Goal: Task Accomplishment & Management: Use online tool/utility

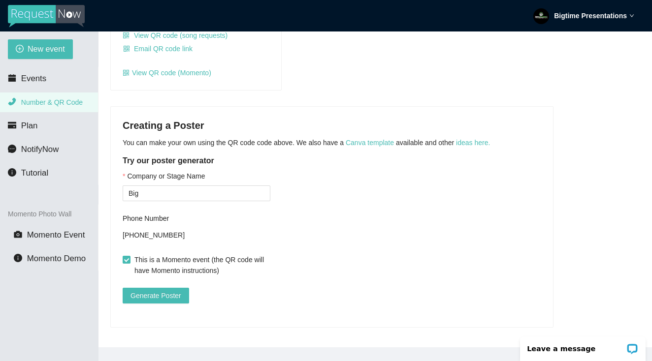
scroll to position [168, 0]
click at [214, 188] on input "Big" at bounding box center [197, 194] width 148 height 16
click at [482, 139] on link "ideas here." at bounding box center [473, 143] width 34 height 8
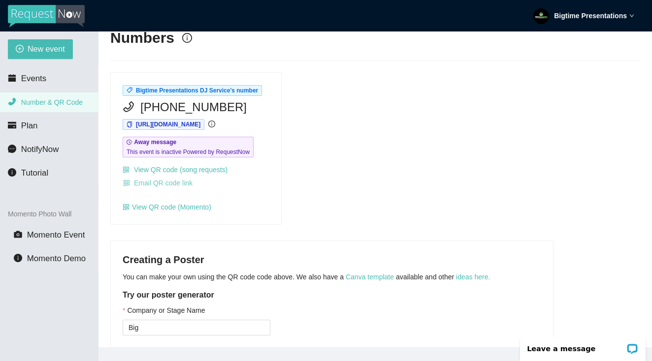
scroll to position [14, 0]
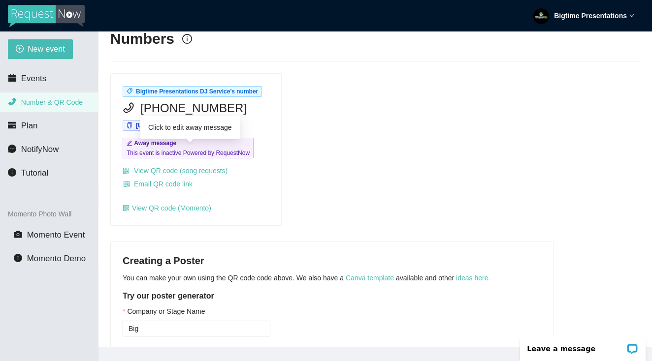
click at [199, 158] on span "This event is inactive Powered by RequestNow" at bounding box center [188, 153] width 123 height 10
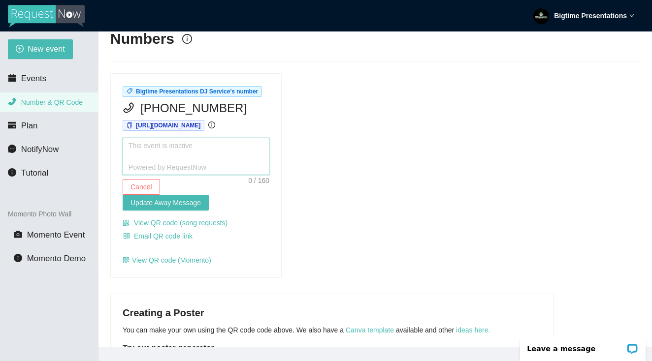
click at [184, 166] on textarea at bounding box center [196, 156] width 147 height 37
type textarea "W"
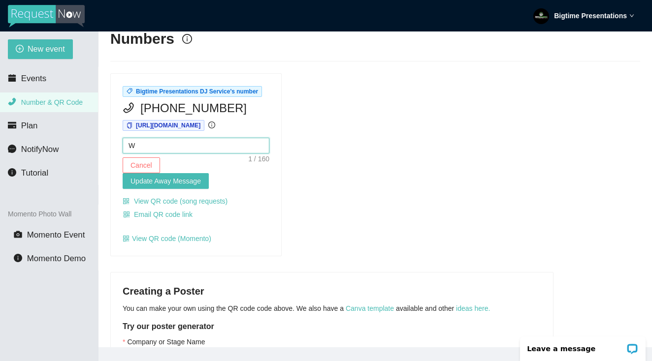
type textarea "We"
type textarea "Wer"
type textarea "Were"
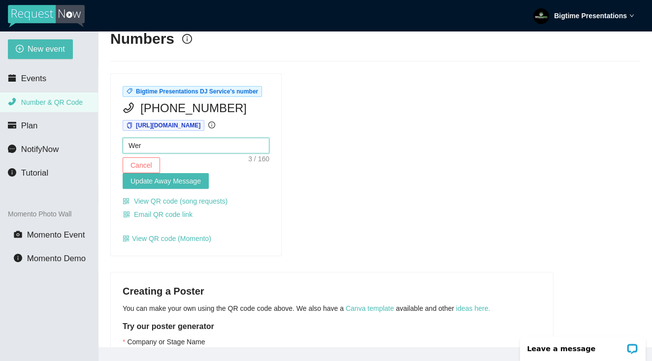
type textarea "Were"
type textarea "Were G"
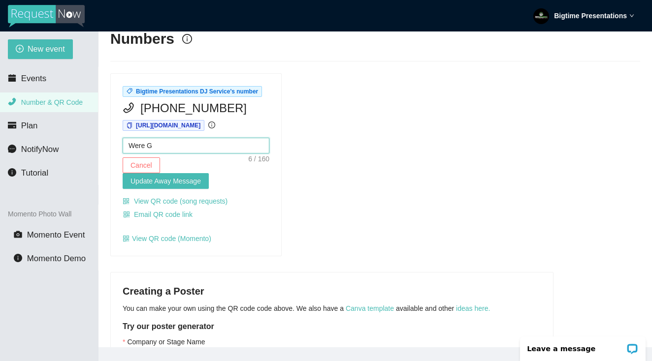
type textarea "Were Ge"
type textarea "Were Get"
type textarea "Were Gett"
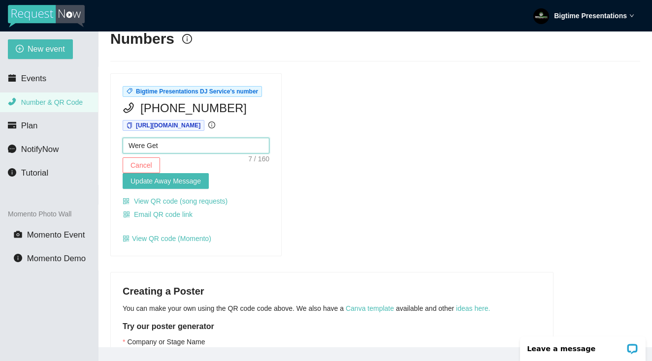
type textarea "Were Gett"
type textarea "Were Getti"
type textarea "Were Gettin"
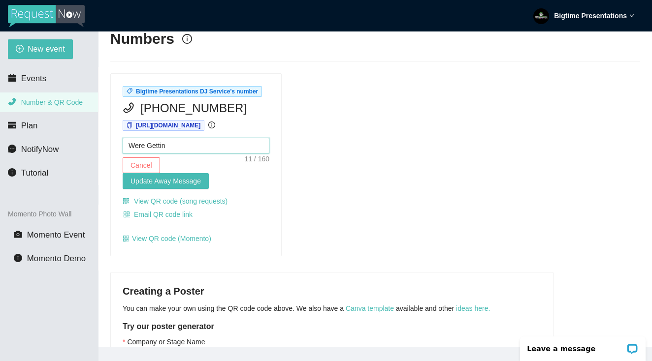
type textarea "Were Getting"
type textarea "Were Getting R"
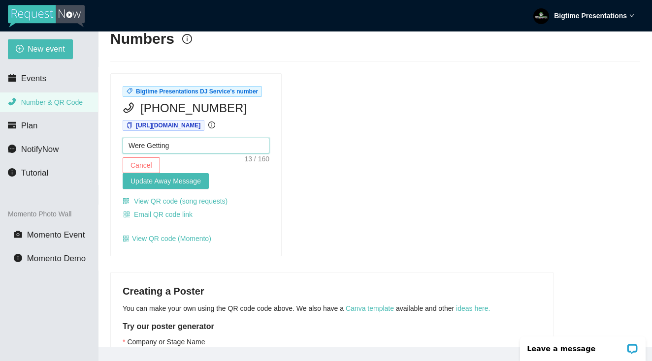
type textarea "Were Getting R"
type textarea "Were Getting Re"
type textarea "Were Getting Red"
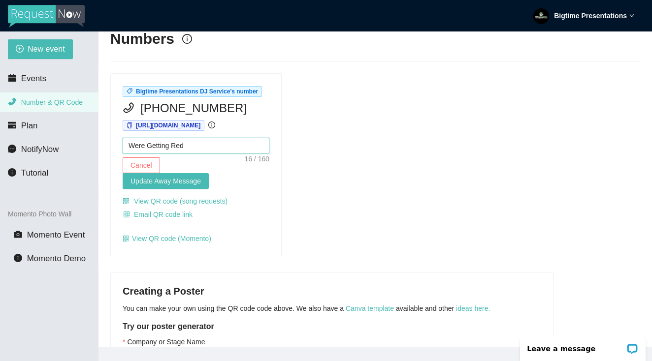
type textarea "Were Getting [PERSON_NAME]"
type textarea "Were Getting Red"
type textarea "Were Getting Re"
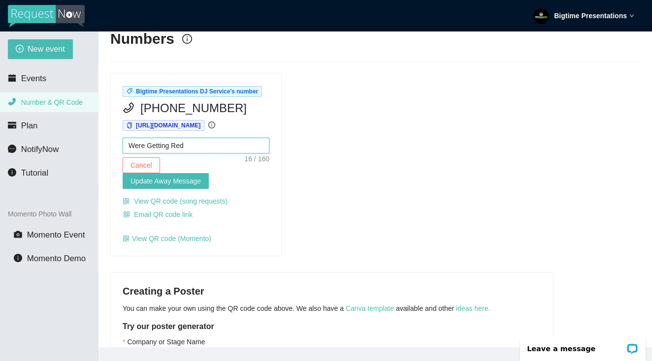
type textarea "Were Getting Re"
type textarea "Were Getting Rea"
type textarea "Were Getting Read"
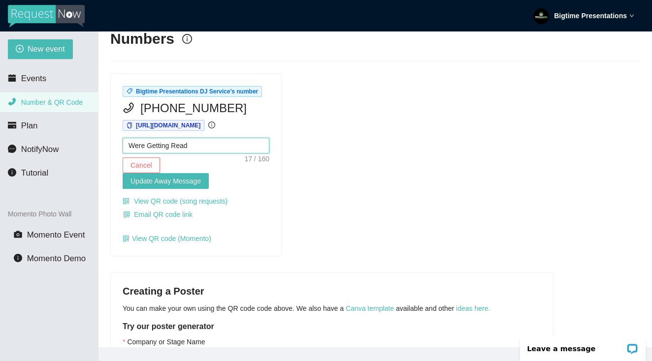
type textarea "Were Getting Ready"
type textarea "Were Getting Ready f"
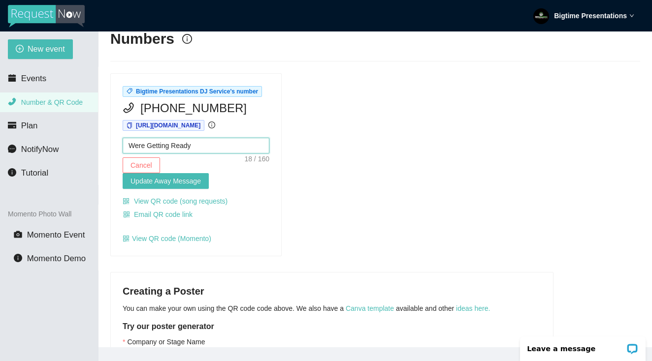
type textarea "Were Getting Ready f"
type textarea "Were Getting Ready fo"
type textarea "Were Getting Ready for"
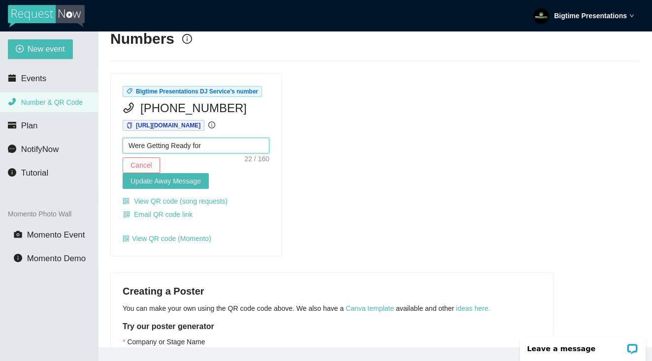
type textarea "Were Getting Ready for"
type textarea "Were Getting Ready for t"
type textarea "Were Getting Ready for th"
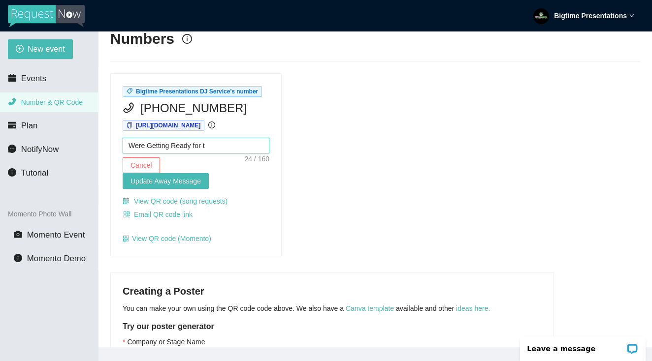
type textarea "Were Getting Ready for th"
type textarea "Were Getting Ready for the"
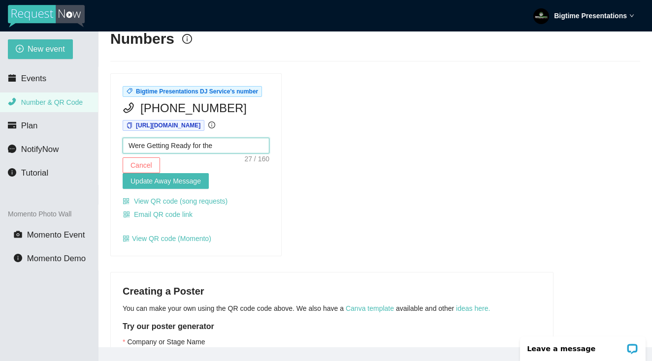
type textarea "Were Getting Ready for the B"
type textarea "Were Getting Ready for the Bi"
type textarea "Were Getting Ready for the Big"
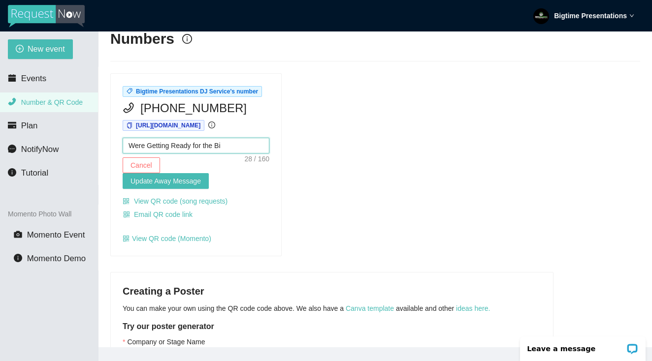
type textarea "Were Getting Ready for the Big"
type textarea "Were Getting Ready for the Big d"
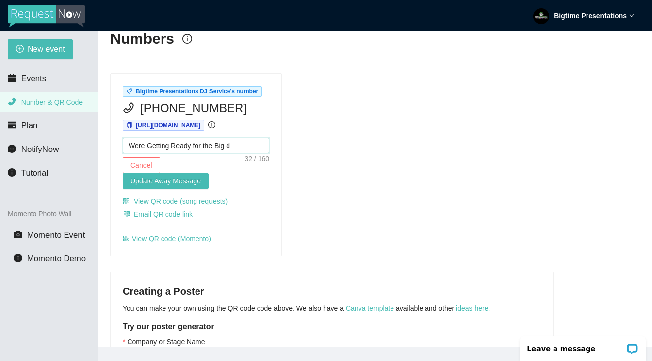
type textarea "Were Getting Ready for the Big"
type textarea "Were Getting Ready for the Big D"
type textarea "Were Getting Ready for the Big Da"
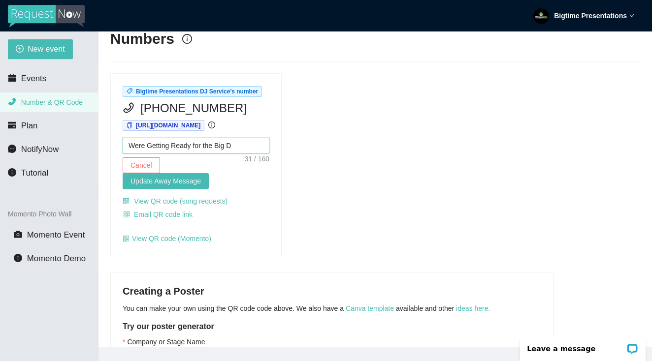
type textarea "Were Getting Ready for the Big Da"
type textarea "Were Getting Ready for the Big Day"
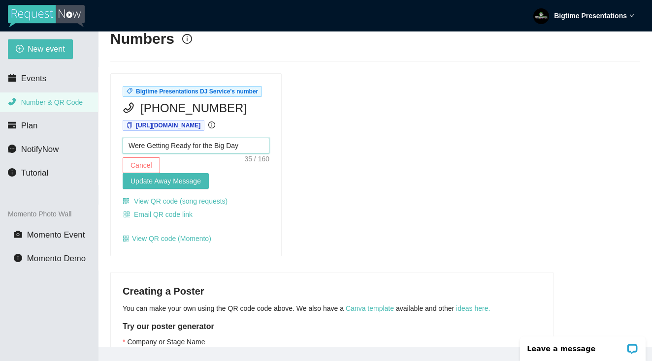
type textarea "Were Getting Ready for the Big Day"
type textarea "Were Getting Ready for the Big Day."
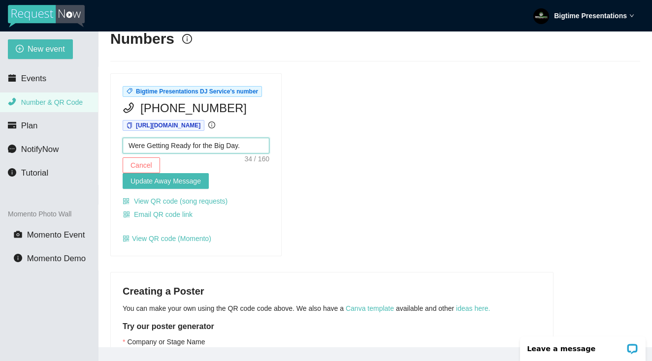
type textarea "Were Getting Ready for the Big Day."
type textarea "Were Getting Ready for the Big Day. C"
type textarea "Were Getting Ready for the Big Day. CO"
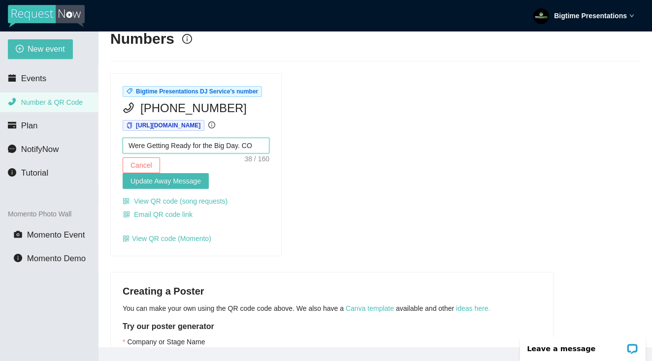
type textarea "Were Getting Ready for the Big Day. COm"
type textarea "Were Getting Ready for the Big Day. COme"
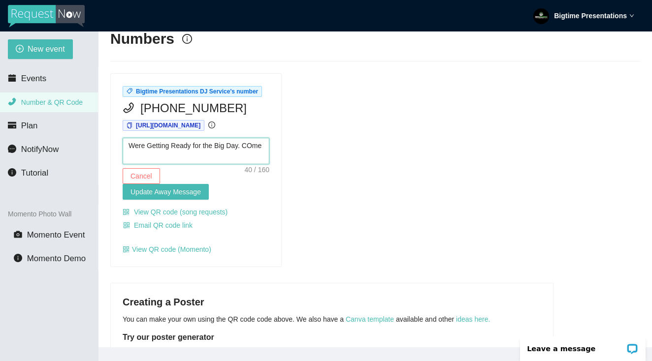
type textarea "Were Getting Ready for the Big Day. Come"
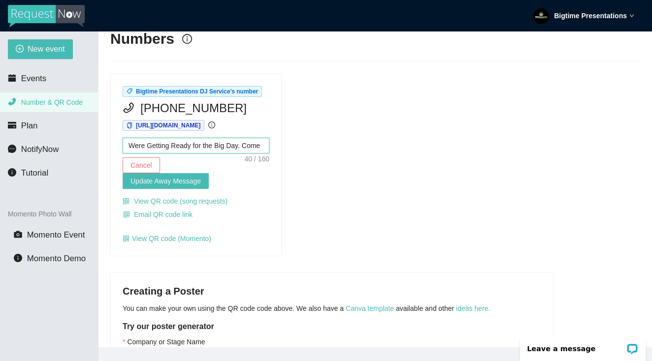
type textarea "Were Getting Ready for the Big Day. Com"
type textarea "Were Getting Ready for the Big Day. Come"
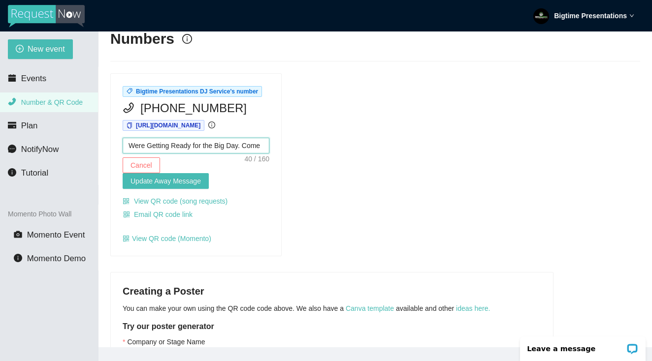
type textarea "Were Getting Ready for the Big Day. Come"
type textarea "Were Getting Ready for the Big Day. Come b"
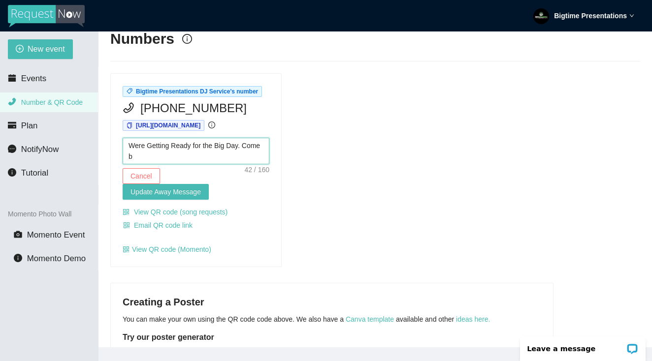
type textarea "Were Getting Ready for the Big Day. Come ba"
type textarea "Were Getting Ready for the Big Day. Come bac"
type textarea "Were Getting Ready for the Big Day. Come back"
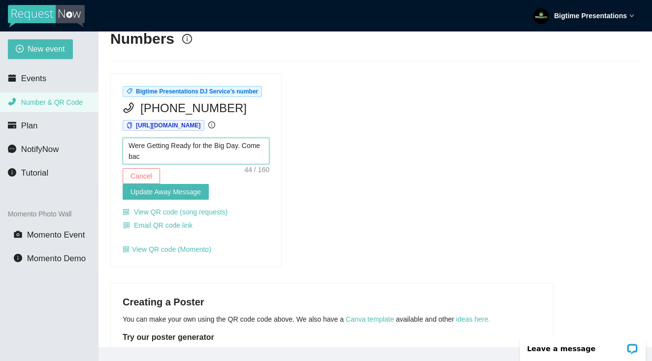
type textarea "Were Getting Ready for the Big Day. Come back"
type textarea "Were Getting Ready for the Big Day. Come back o"
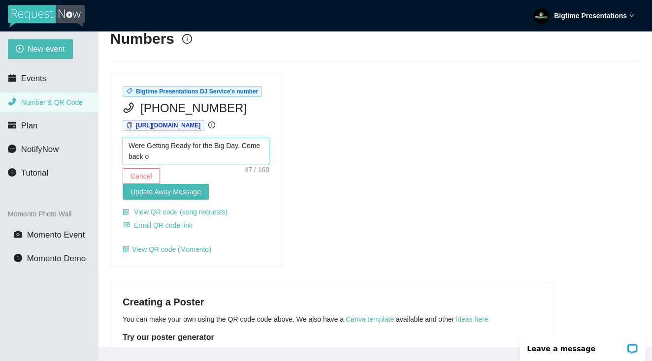
type textarea "Were Getting Ready for the Big Day. Come back on"
type textarea "Were Getting Ready for the Big Day. Come back on t"
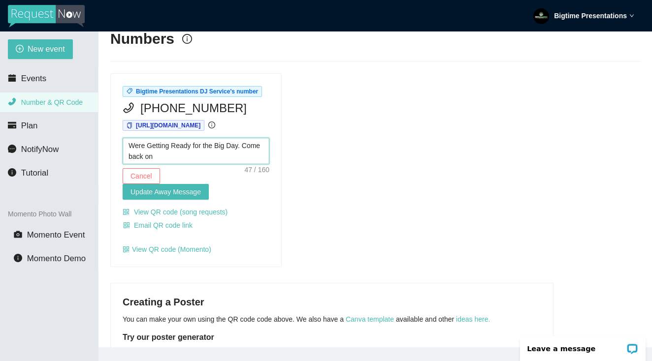
type textarea "Were Getting Ready for the Big Day. Come back on t"
type textarea "Were Getting Ready for the Big Day. Come back on th"
type textarea "Were Getting Ready for the Big Day. Come back on the"
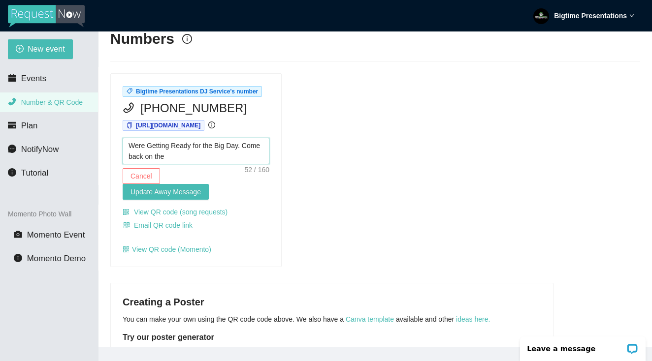
type textarea "Were Getting Ready for the Big Day. Come back on the"
type textarea "Were Getting Ready for the Big Day. Come back on the d"
type textarea "Were Getting Ready for the Big Day. Come back on the da"
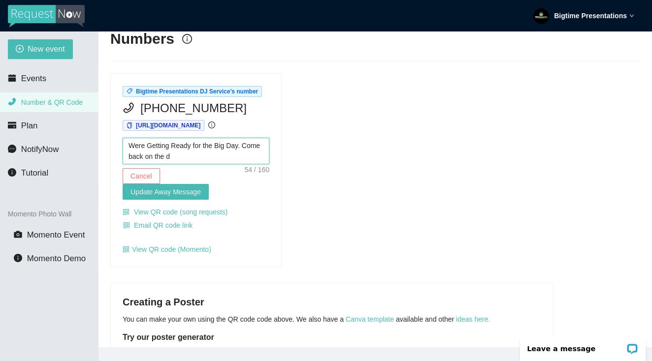
type textarea "Were Getting Ready for the Big Day. Come back on the da"
type textarea "Were Getting Ready for the Big Day. Come back on the dat"
type textarea "Were Getting Ready for the Big Day. Come back on the daty"
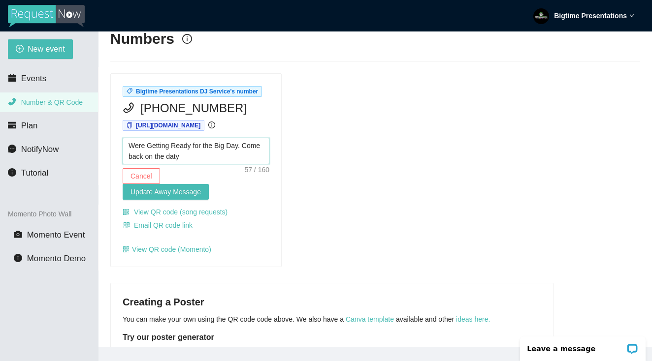
type textarea "Were Getting Ready for the Big Day. Come back on the day"
type textarea "Were Getting Ready for the Big Day. Come back on the da"
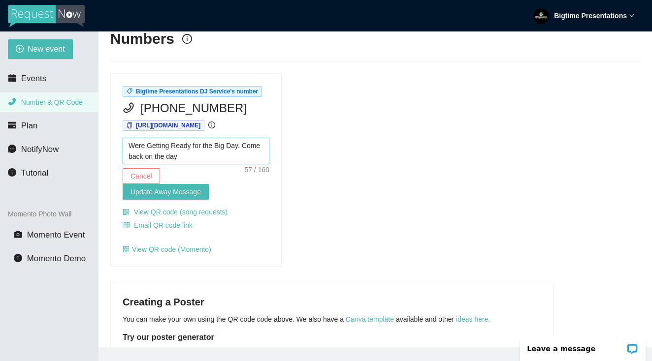
type textarea "Were Getting Ready for the Big Day. Come back on the da"
type textarea "Were Getting Ready for the Big Day. Come back on the d"
type textarea "Were Getting Ready for the Big Day. Come back on the"
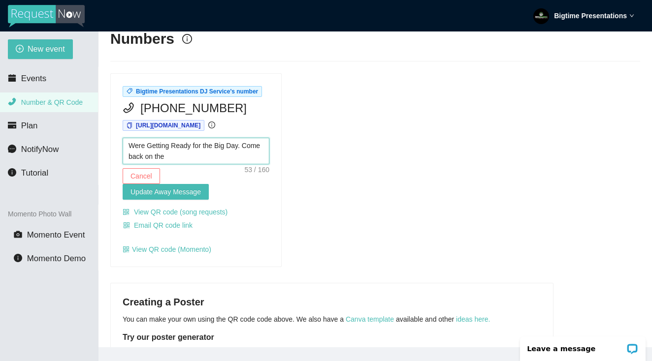
type textarea "Were Getting Ready for the Big Day. Come back on the"
type textarea "Were Getting Ready for the Big Day. Come back on th"
type textarea "Were Getting Ready for the Big Day. Come back on t"
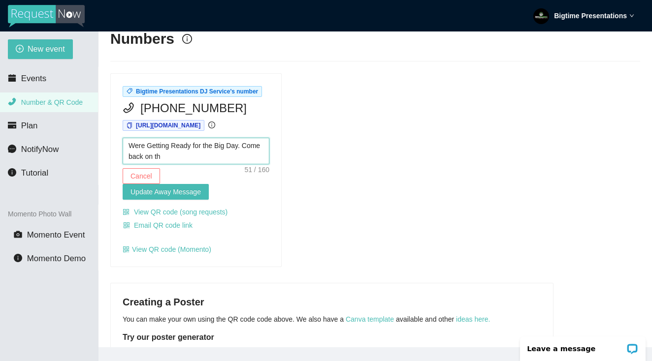
type textarea "Were Getting Ready for the Big Day. Come back on t"
type textarea "Were Getting Ready for the Big Day. Come back on"
type textarea "Were Getting Ready for the Big Day. Come back on A"
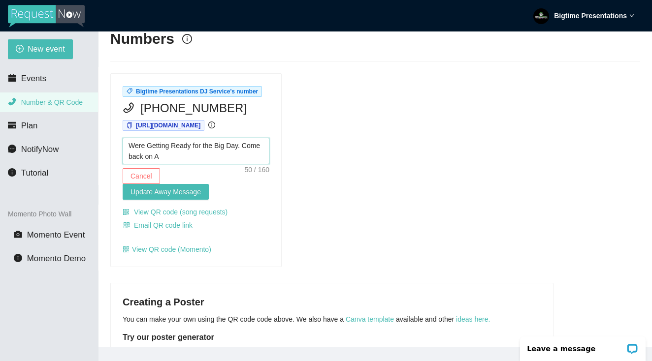
type textarea "Were Getting Ready for the Big Day. Come back on Au"
type textarea "Were Getting Ready for the Big Day. Come back on Aug"
type textarea "Were Getting Ready for the Big Day. Come back on Augu"
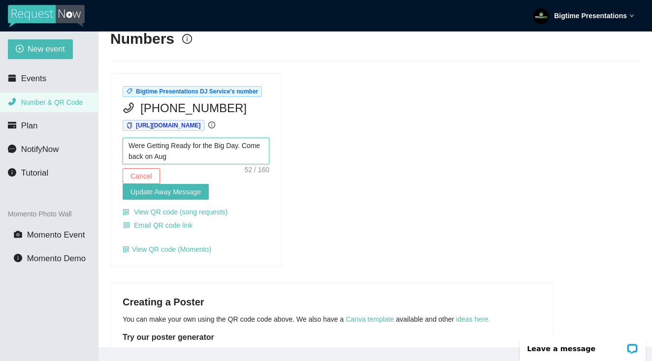
type textarea "Were Getting Ready for the Big Day. Come back on Augu"
type textarea "Were Getting Ready for the Big Day. Come back on Augus"
type textarea "Were Getting Ready for the Big Day. Come back on August"
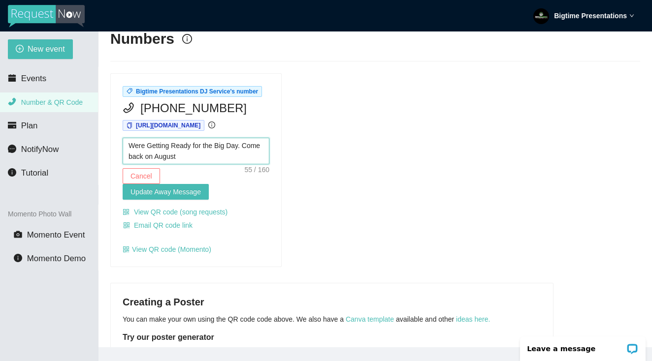
type textarea "Were Getting Ready for the Big Day. Come back on August"
type textarea "Were Getting Ready for the Big Day. Come back on Augus"
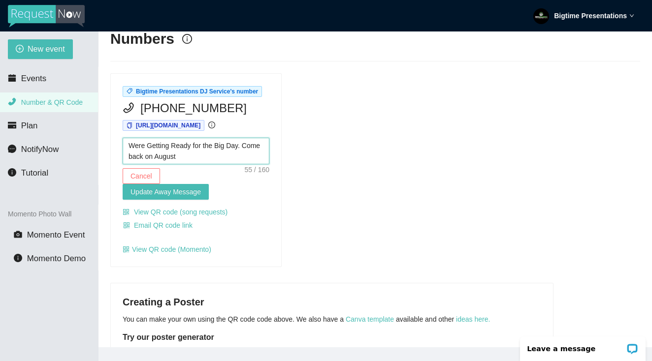
type textarea "Were Getting Ready for the Big Day. Come back on Augus"
type textarea "Were Getting Ready for the Big Day. Come back on Augu"
type textarea "Were Getting Ready for the Big Day. Come back on Aug"
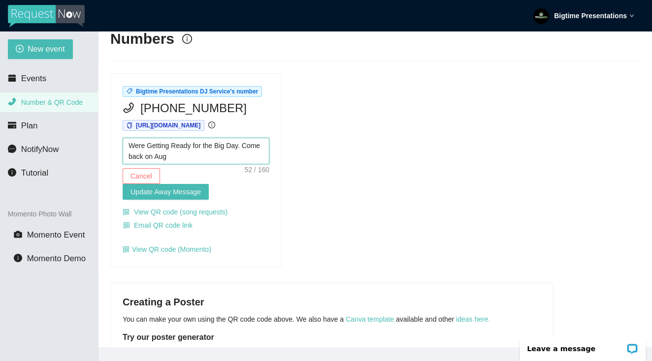
type textarea "Were Getting Ready for the Big Day. Come back on Au"
type textarea "Were Getting Ready for the Big Day. Come back on A"
type textarea "Were Getting Ready for the Big Day. Come back on"
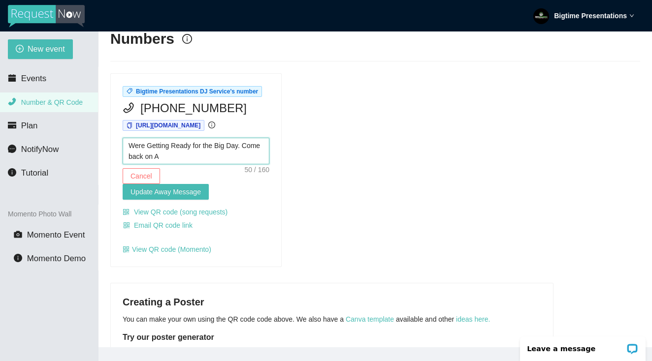
type textarea "Were Getting Ready for the Big Day. Come back on"
type textarea "Were Getting Ready for the Big Day. Come back on S"
type textarea "Were Getting Ready for the Big Day. Come back on Sw"
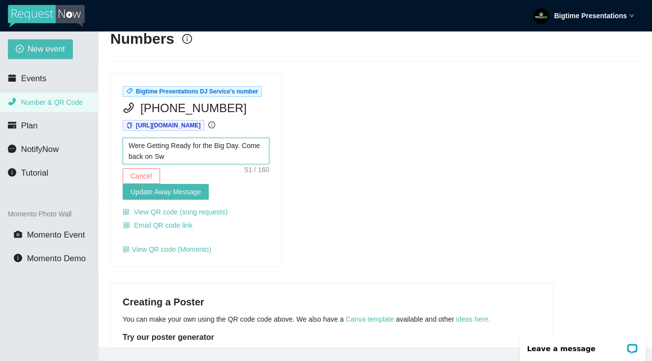
type textarea "Were Getting Ready for the Big Day. Come back on S"
type textarea "Were Getting Ready for the Big Day. Come back on Se"
type textarea "Were Getting Ready for the Big Day. Come back on Sep"
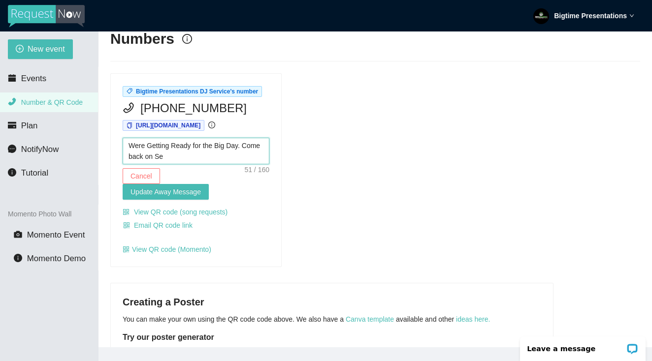
type textarea "Were Getting Ready for the Big Day. Come back on Sep"
type textarea "Were Getting Ready for the Big Day. Come back on Sept"
type textarea "Were Getting Ready for the Big Day. Come back on Septe"
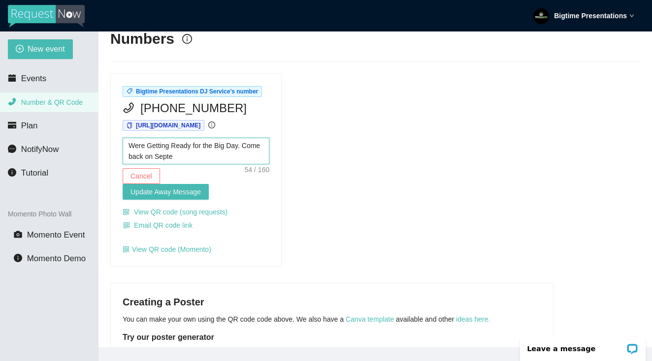
type textarea "Were Getting Ready for the Big Day. Come back on Septem"
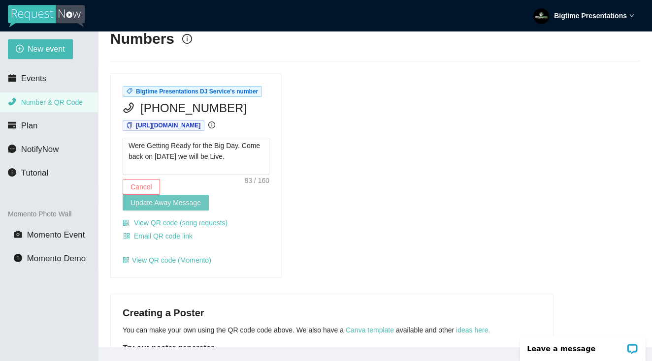
click at [194, 208] on span "Update Away Message" at bounding box center [165, 202] width 70 height 11
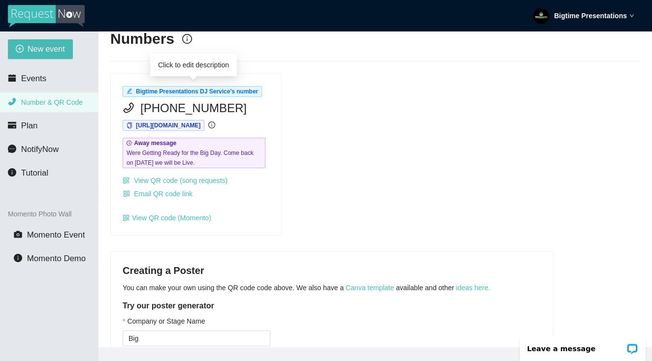
click at [225, 91] on span "Bigtime Presentations DJ Service's number" at bounding box center [197, 91] width 122 height 7
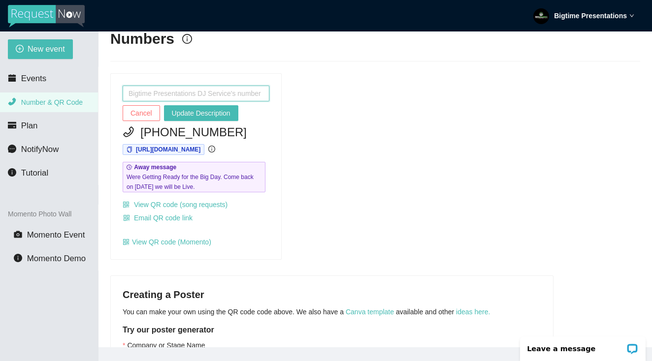
click at [220, 95] on input "text" at bounding box center [196, 94] width 147 height 16
click at [338, 134] on div "Cancel Update Description [PHONE_NUMBER] [URL][DOMAIN_NAME] Away message Were G…" at bounding box center [375, 166] width 538 height 187
click at [148, 111] on span "Cancel" at bounding box center [141, 113] width 22 height 11
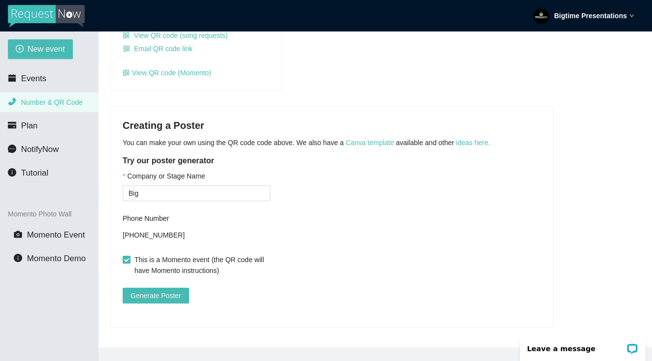
scroll to position [178, 0]
click at [167, 290] on span "Generate Poster" at bounding box center [155, 295] width 51 height 11
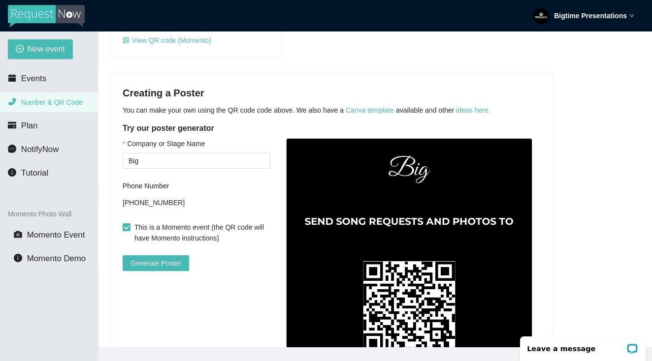
scroll to position [146, 0]
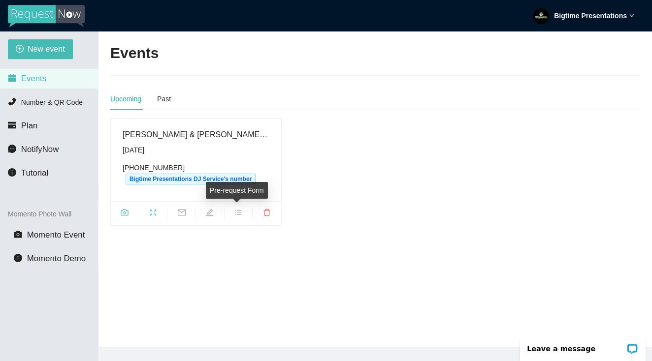
click at [238, 210] on icon "bars" at bounding box center [238, 212] width 6 height 5
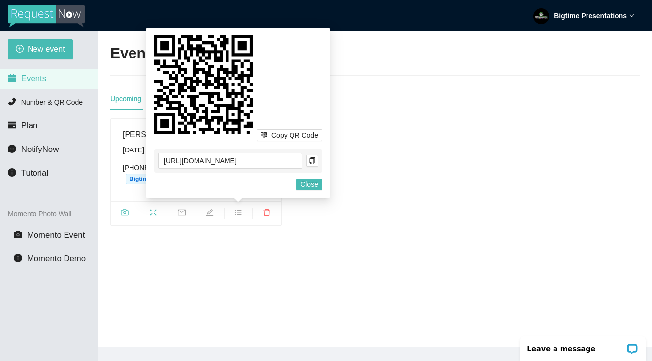
click at [268, 273] on main "Events Upcoming Past [PERSON_NAME] & [PERSON_NAME] Wedding [DATE] [PHONE_NUMBER…" at bounding box center [374, 190] width 553 height 316
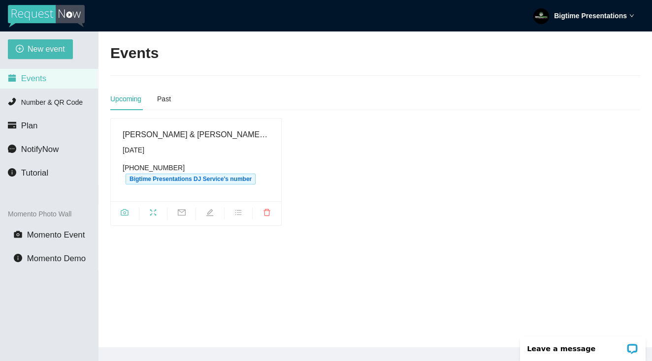
click at [164, 173] on div "[PHONE_NUMBER] Bigtime Presentations DJ Service's number" at bounding box center [196, 173] width 147 height 22
click at [170, 134] on div "[PERSON_NAME] & [PERSON_NAME] Wedding" at bounding box center [196, 134] width 147 height 12
click at [132, 100] on div "Upcoming" at bounding box center [125, 99] width 31 height 11
click at [154, 217] on span "fullscreen" at bounding box center [153, 214] width 28 height 11
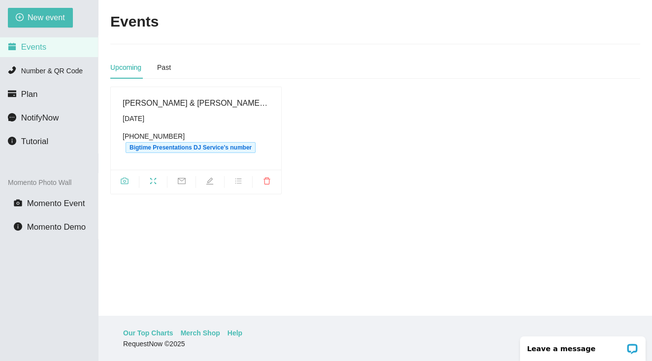
scroll to position [32, 0]
click at [51, 117] on span "NotifyNow" at bounding box center [39, 117] width 37 height 9
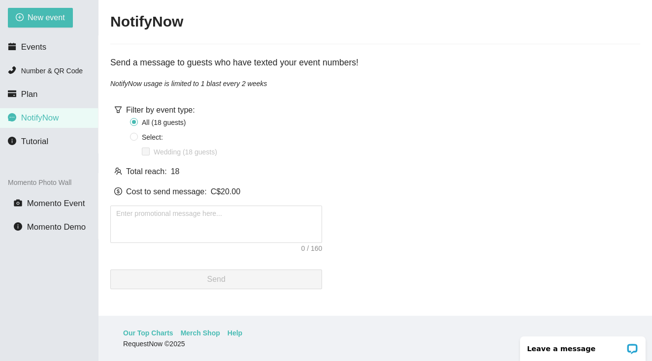
scroll to position [32, 0]
click at [52, 95] on li "Plan" at bounding box center [49, 95] width 98 height 20
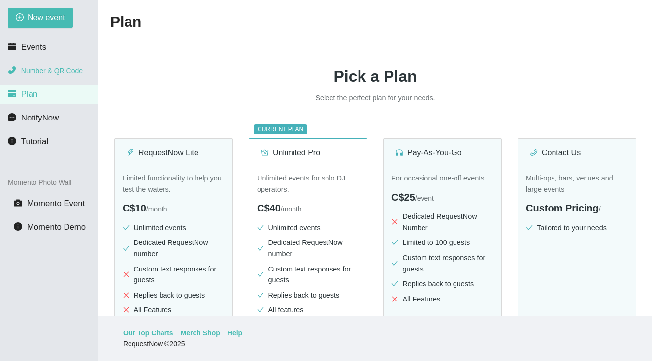
click at [49, 71] on span "Number & QR Code" at bounding box center [52, 71] width 62 height 8
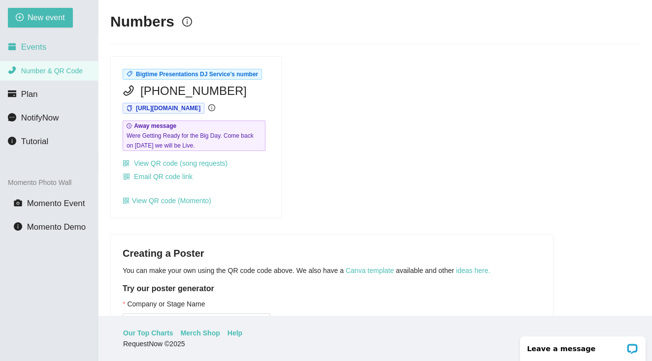
click at [52, 42] on li "Events" at bounding box center [49, 47] width 98 height 20
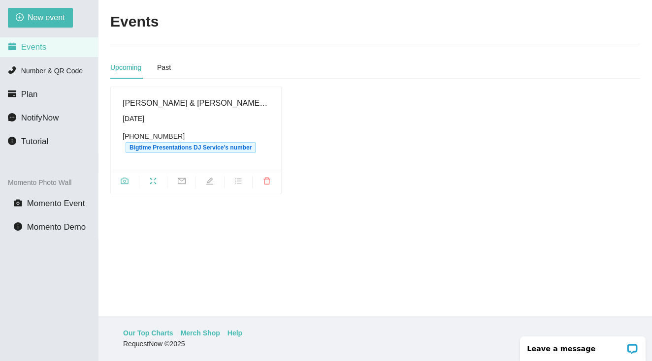
scroll to position [32, 0]
click at [41, 132] on li "Tutorial" at bounding box center [49, 142] width 98 height 20
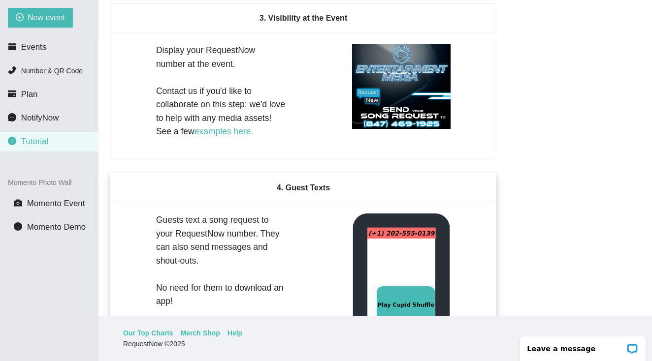
scroll to position [664, 0]
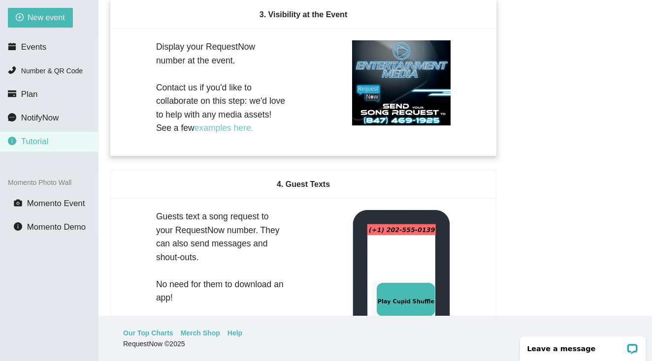
click at [231, 133] on link "examples here." at bounding box center [223, 128] width 59 height 10
